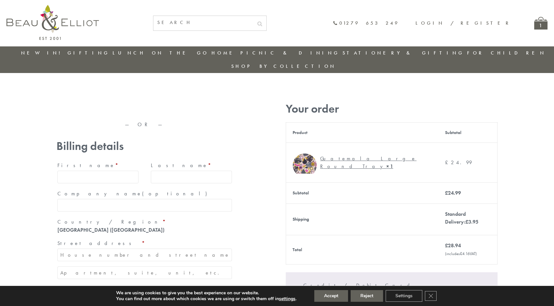
type input "maria33@yahoo.com"
type input "Maria"
type input "Williams"
type input "23, Scottsdale, Happytown"
type input "London"
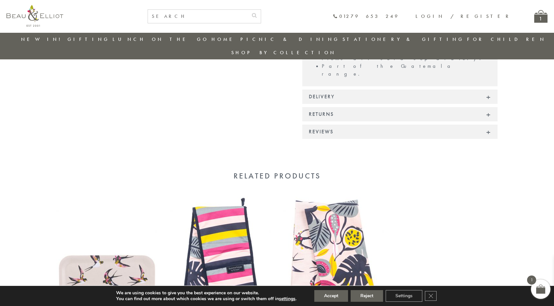
scroll to position [377, 0]
